Goal: Go to known website: Access a specific website the user already knows

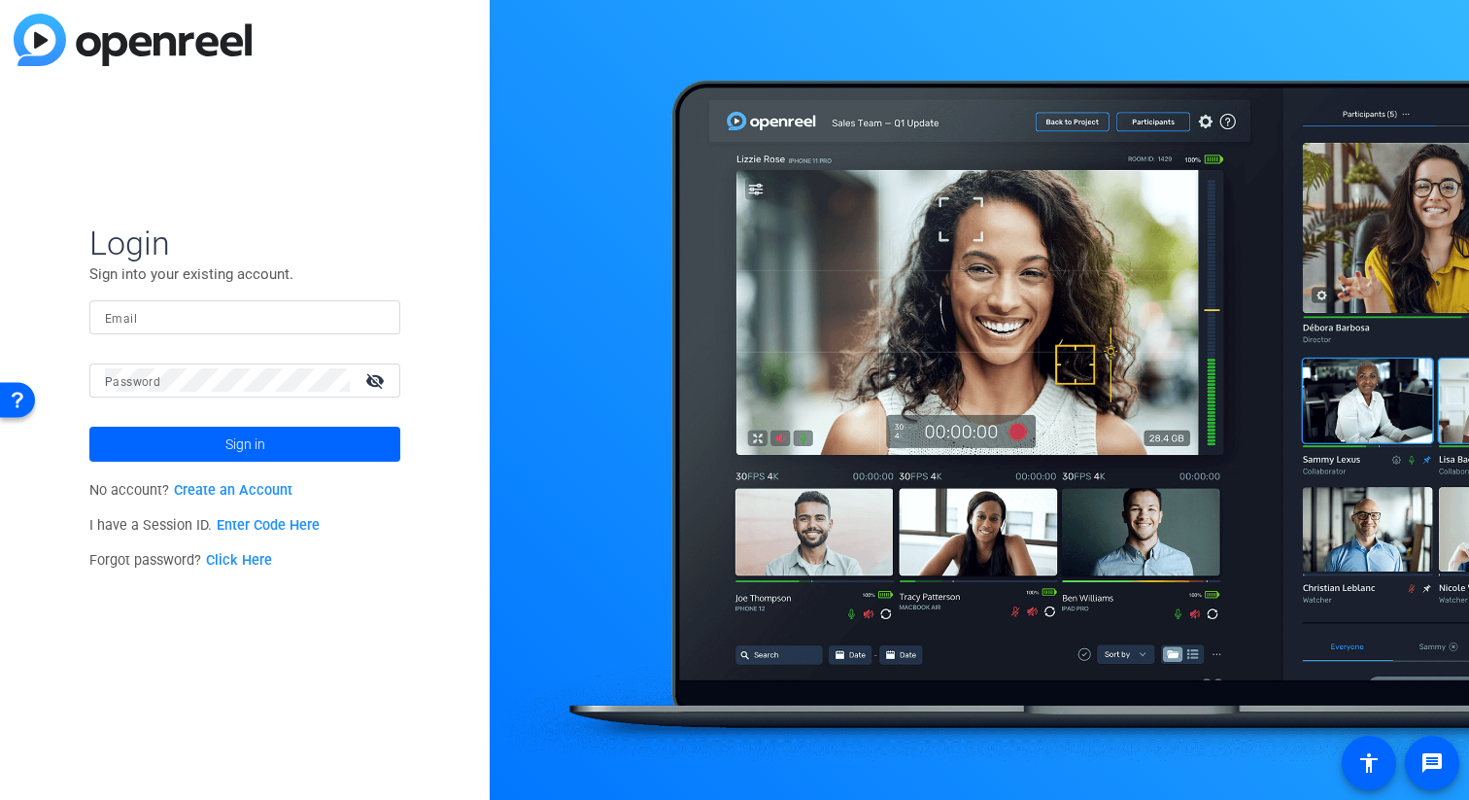
click at [194, 313] on input "Email" at bounding box center [245, 316] width 280 height 23
click at [241, 449] on span "Sign in" at bounding box center [245, 444] width 40 height 49
click at [196, 457] on span at bounding box center [244, 444] width 311 height 47
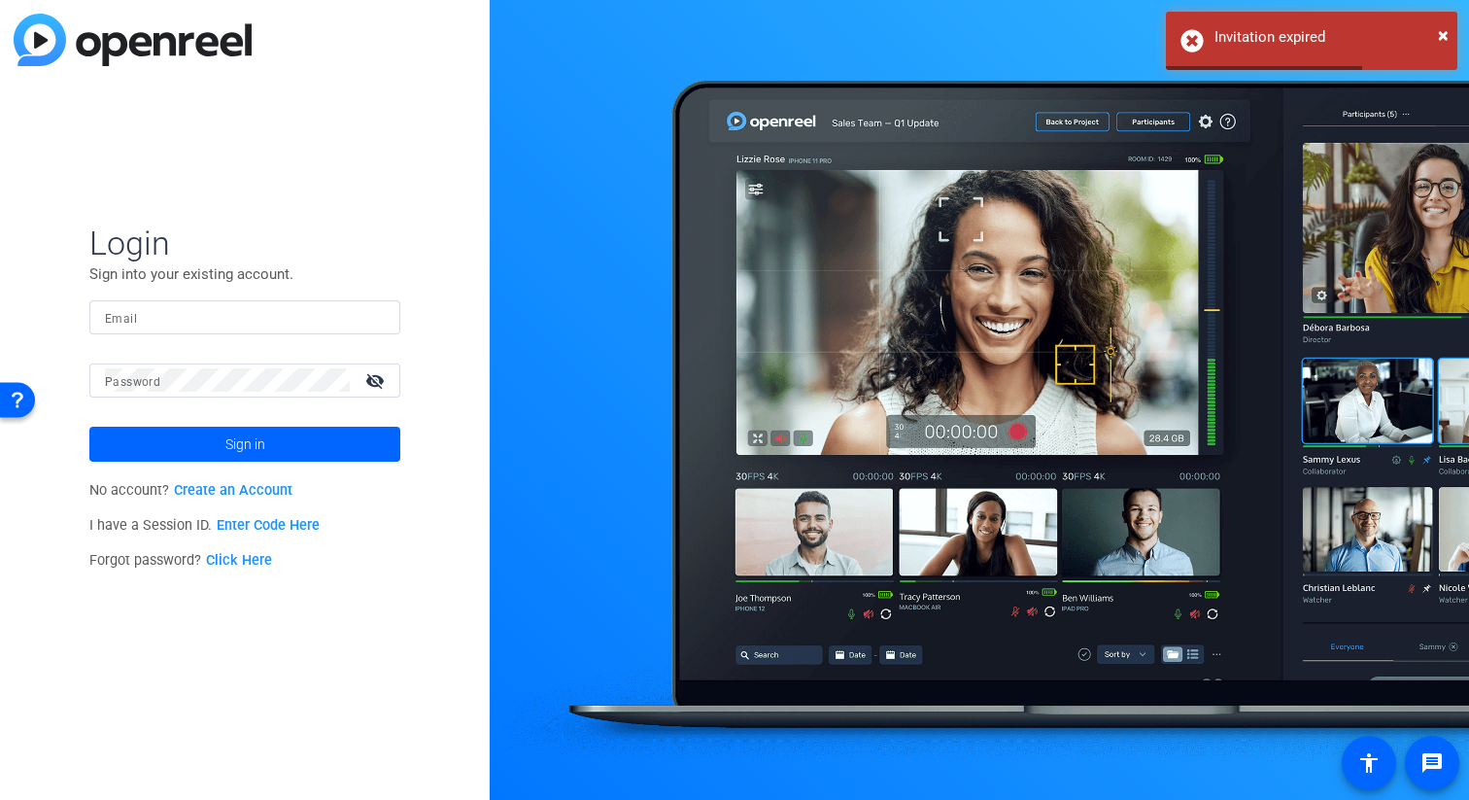
click at [115, 318] on mat-label "Email" at bounding box center [121, 319] width 32 height 14
click at [115, 318] on input "Email" at bounding box center [245, 316] width 280 height 23
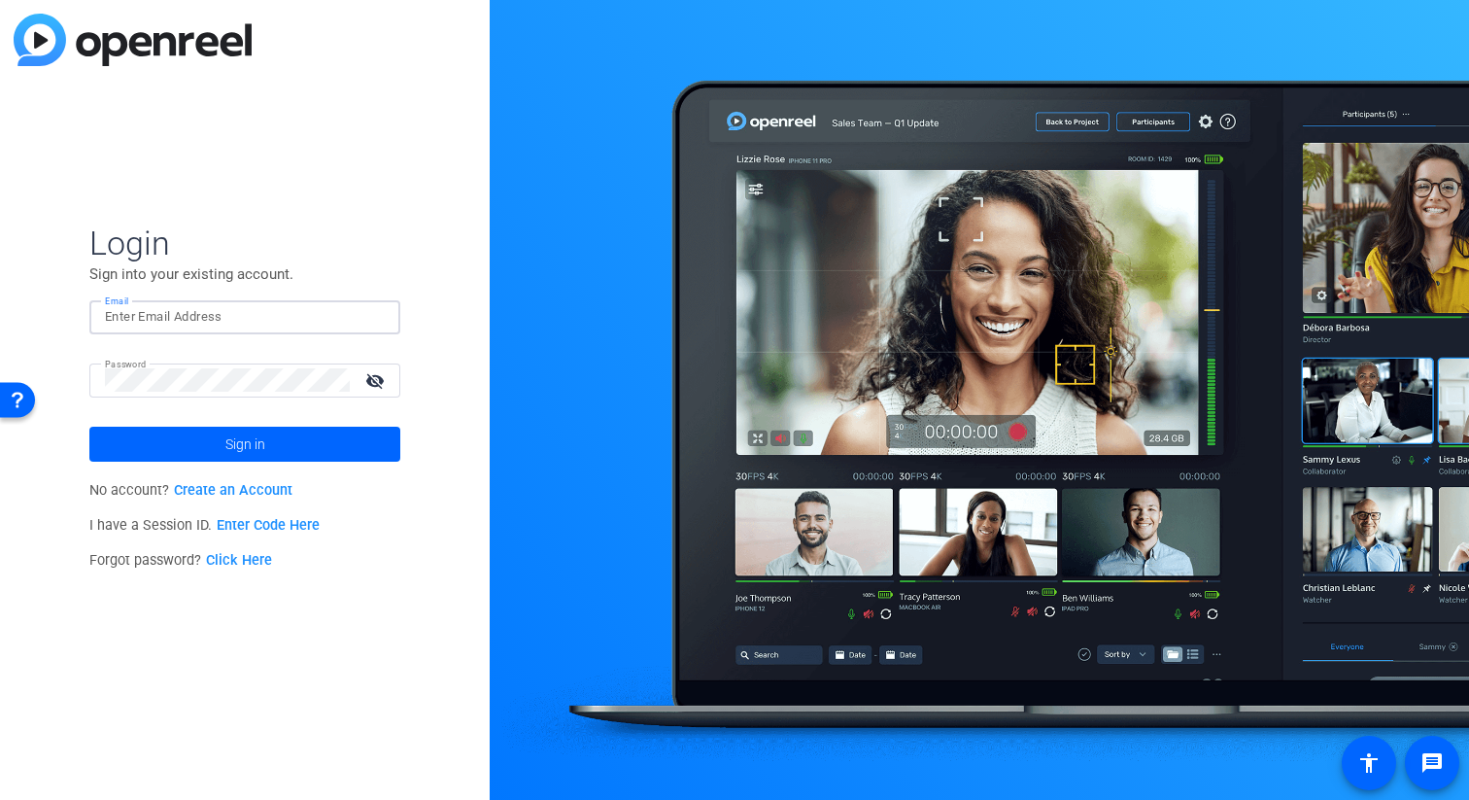
click at [198, 319] on input "Email" at bounding box center [245, 316] width 280 height 23
type input "[EMAIL_ADDRESS][PERSON_NAME][DOMAIN_NAME]"
click at [227, 436] on span "Sign in" at bounding box center [245, 444] width 40 height 49
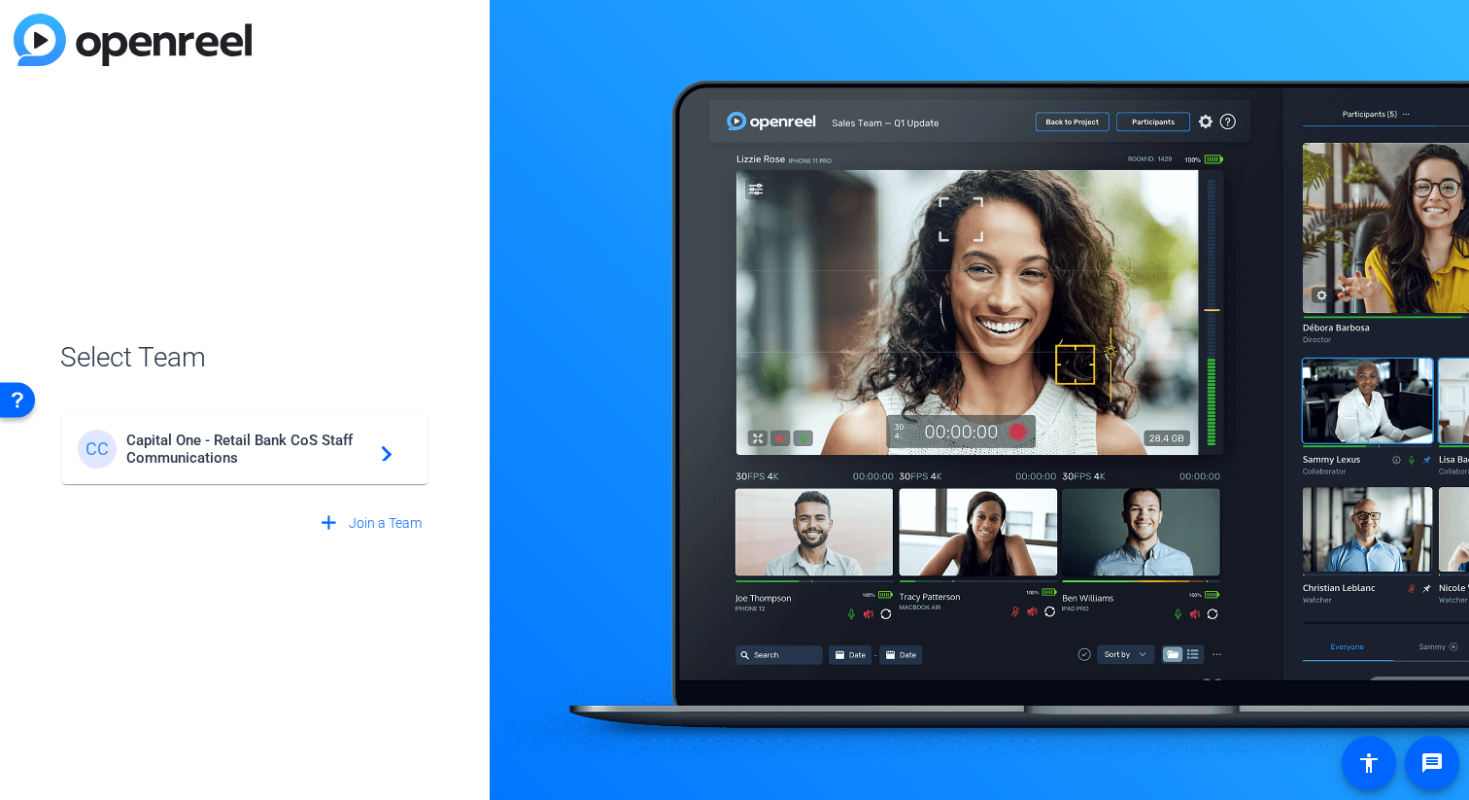
click at [237, 455] on span "Capital One - Retail Bank CoS Staff Communications" at bounding box center [247, 448] width 243 height 35
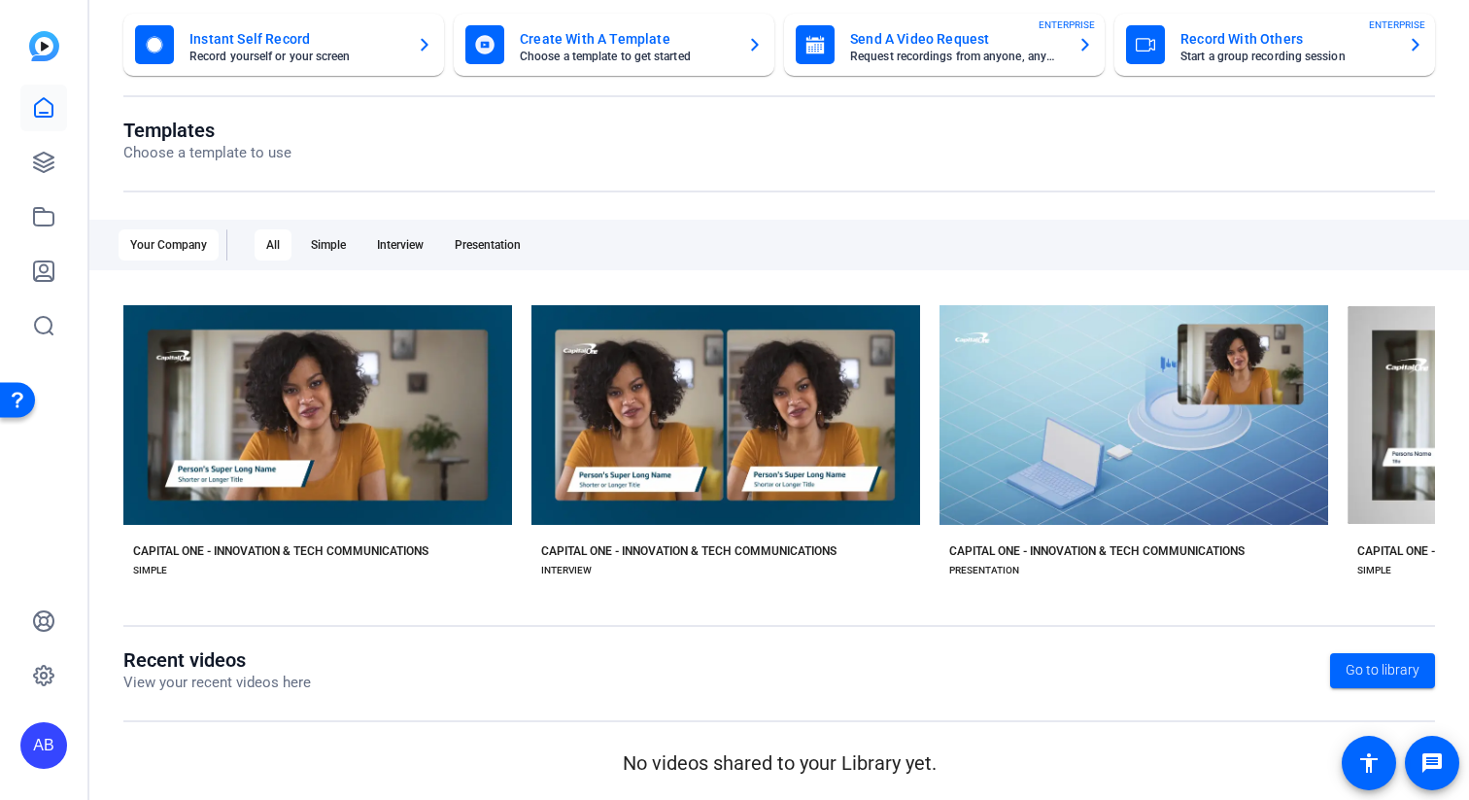
scroll to position [118, 0]
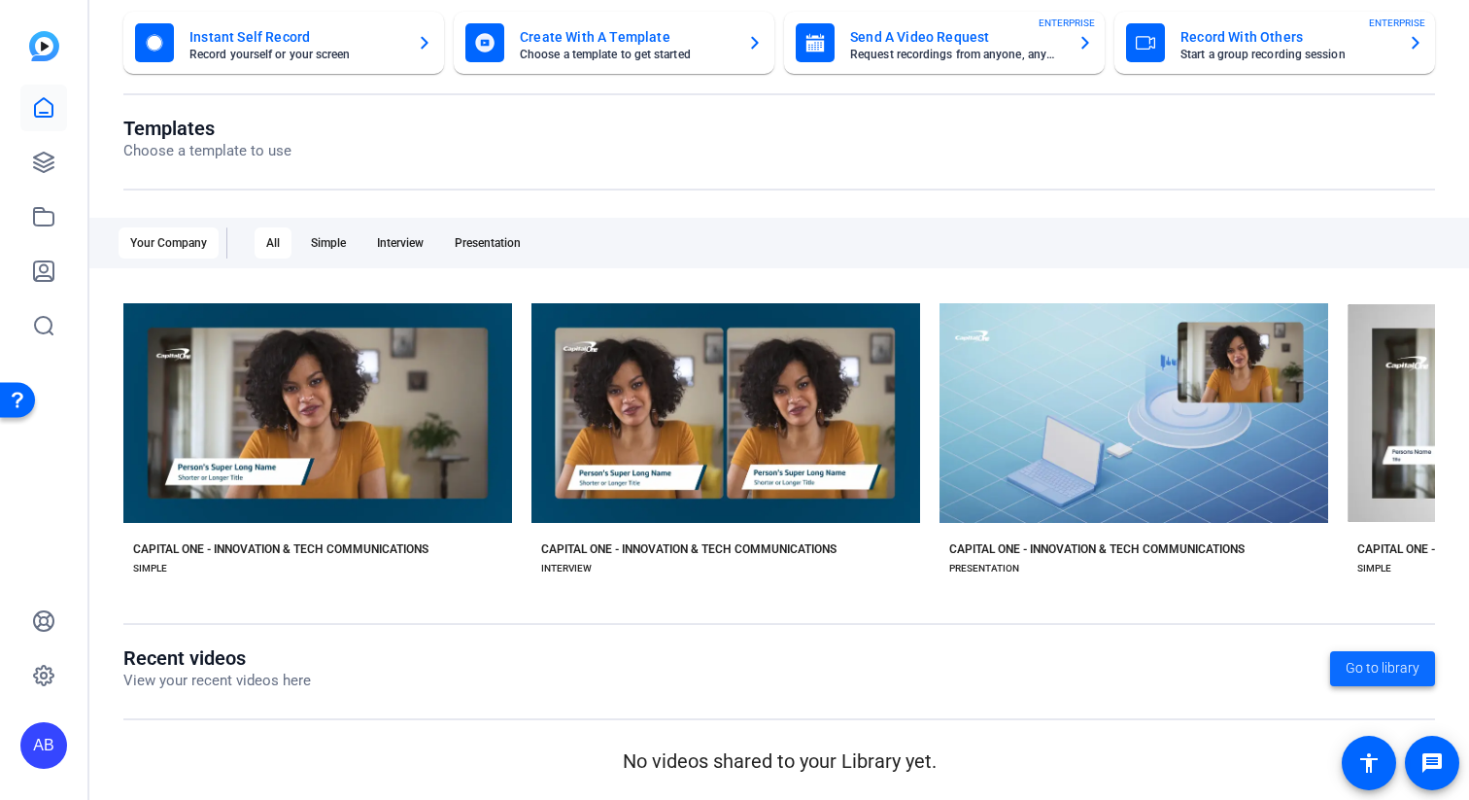
click at [1376, 668] on span "Go to library" at bounding box center [1383, 668] width 74 height 20
